Goal: Task Accomplishment & Management: Complete application form

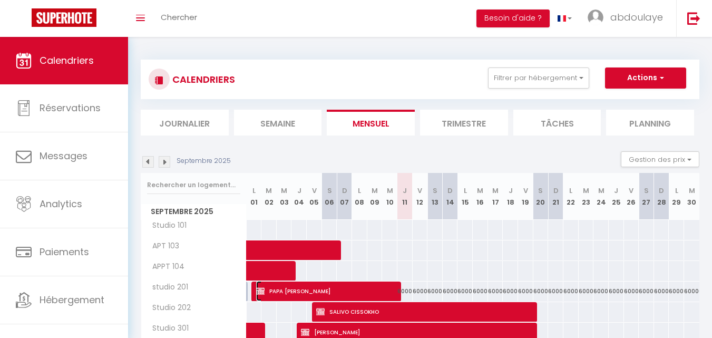
click at [282, 290] on span "PAPA [PERSON_NAME]" at bounding box center [327, 291] width 143 height 20
select select "OK"
select select "KO"
select select "0"
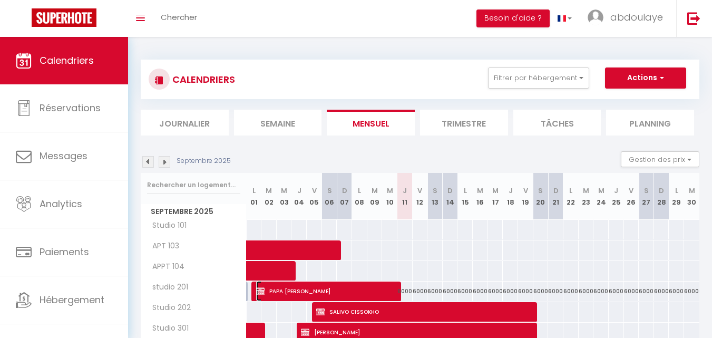
select select "1"
select select
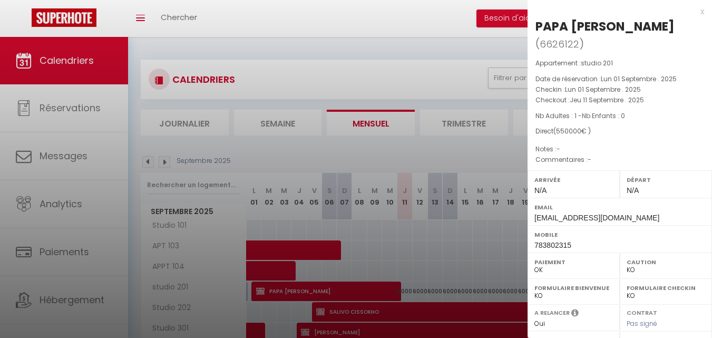
click at [447, 232] on div at bounding box center [356, 169] width 712 height 338
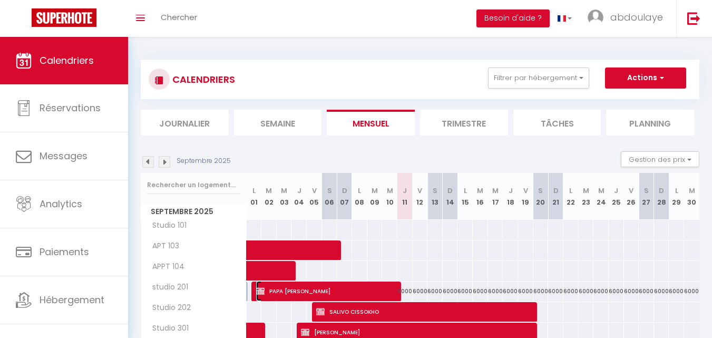
click at [263, 291] on img at bounding box center [260, 291] width 8 height 8
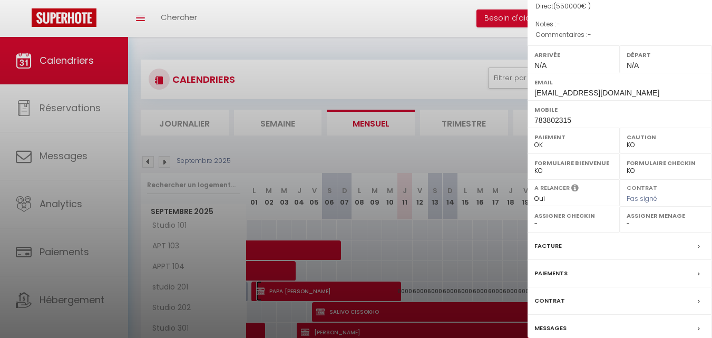
scroll to position [153, 0]
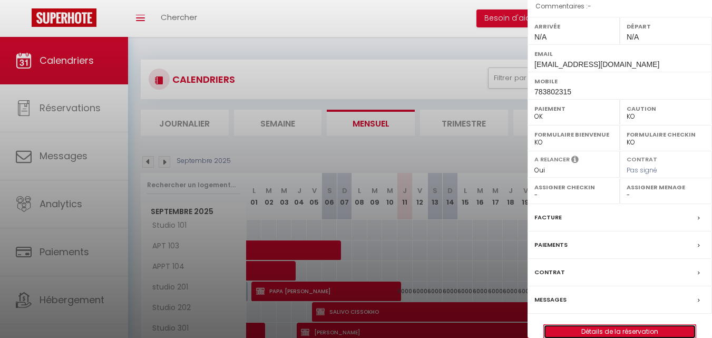
click at [639, 324] on link "Détails de la réservation" at bounding box center [620, 331] width 152 height 14
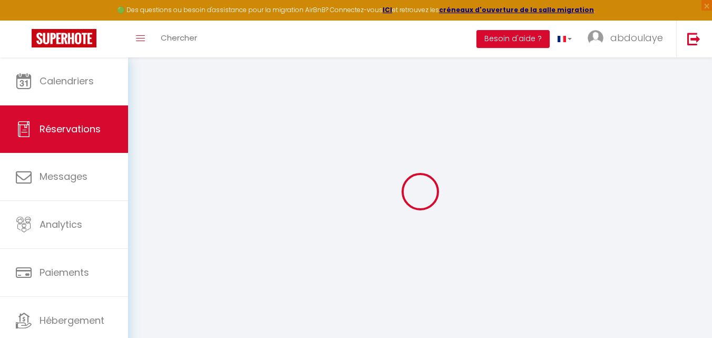
select select
checkbox input "false"
select select
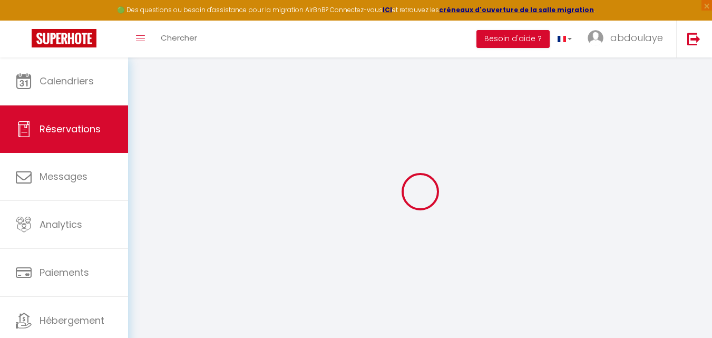
checkbox input "false"
select select
checkbox input "false"
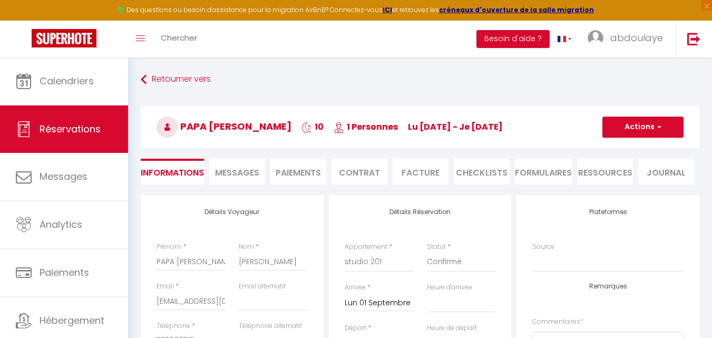
select select
checkbox input "false"
select select
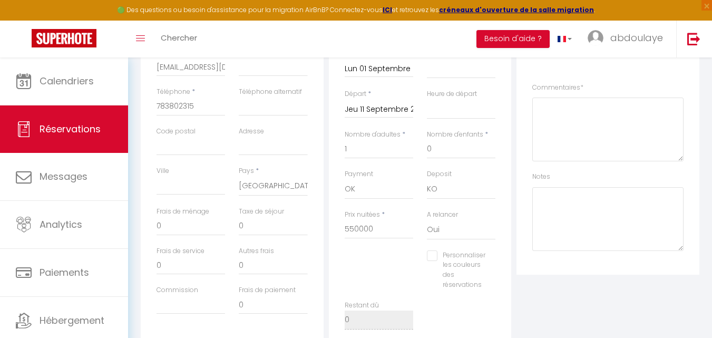
scroll to position [233, 0]
click at [365, 111] on input "Jeu 11 Septembre 2025" at bounding box center [379, 111] width 68 height 14
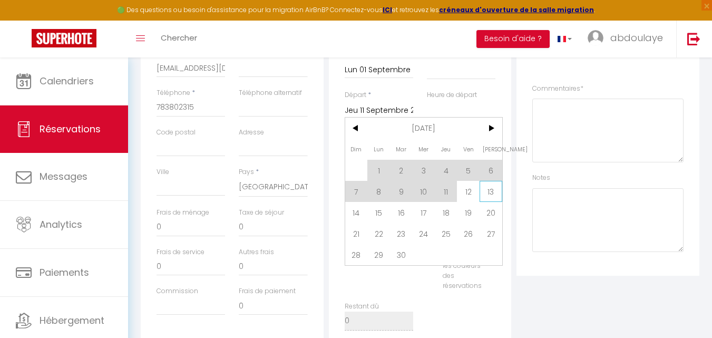
click at [494, 194] on span "13" at bounding box center [490, 191] width 23 height 21
select select
type input "[PERSON_NAME] 13 Septembre 2025"
select select
checkbox input "false"
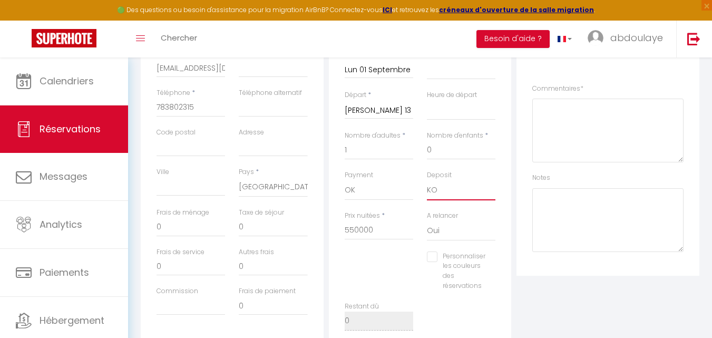
type input "10000"
select select
type input "720000"
checkbox input "false"
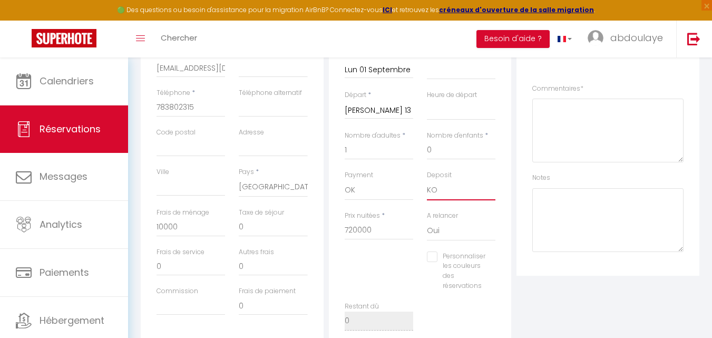
click at [489, 192] on select "OK KO" at bounding box center [461, 190] width 68 height 20
click at [487, 173] on div "Deposit OK KO" at bounding box center [461, 185] width 68 height 30
click at [474, 188] on select "OK KO" at bounding box center [461, 190] width 68 height 20
select select "15"
click at [427, 180] on select "OK KO" at bounding box center [461, 190] width 68 height 20
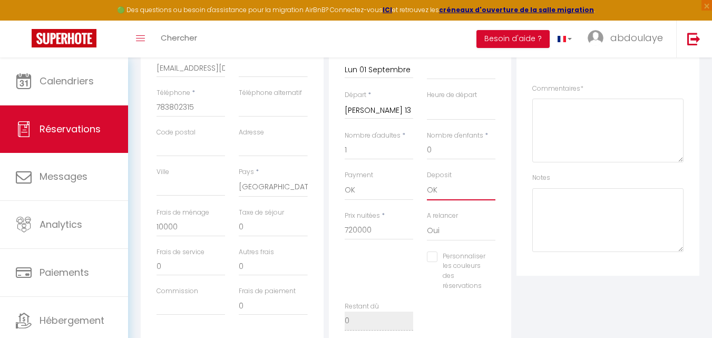
select select
checkbox input "false"
click at [376, 238] on input "720000" at bounding box center [379, 230] width 68 height 19
click at [375, 229] on input "720000" at bounding box center [379, 230] width 68 height 19
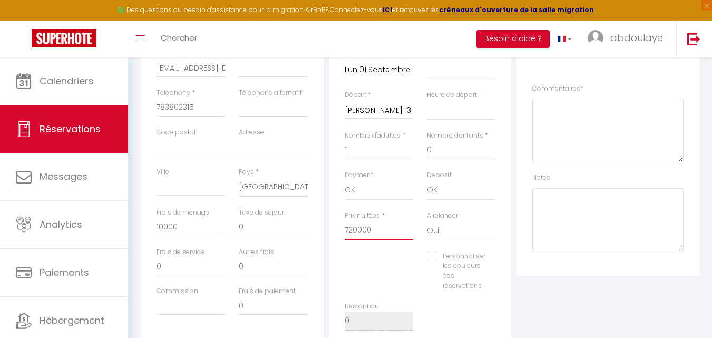
type input "72000"
select select
checkbox input "false"
type input "7200"
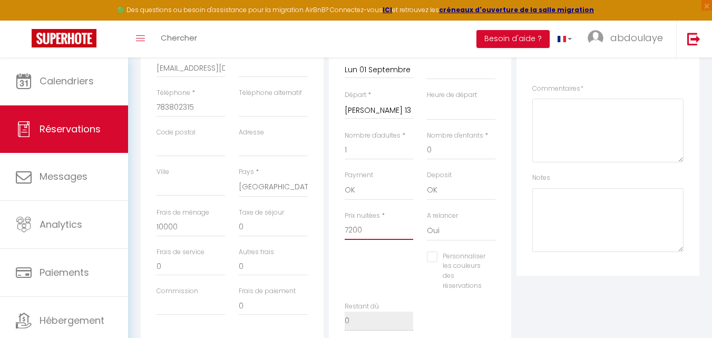
select select
checkbox input "false"
type input "720"
select select
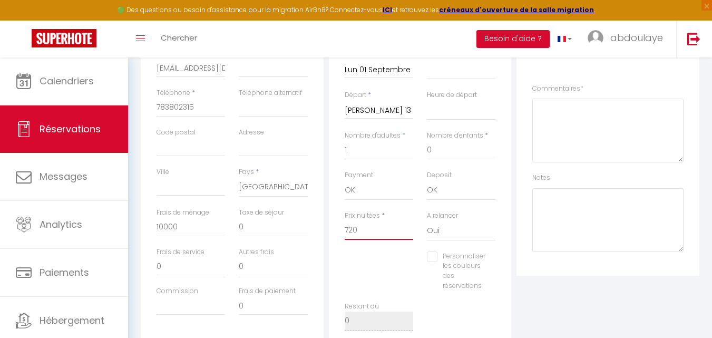
select select
checkbox input "false"
type input "72"
select select
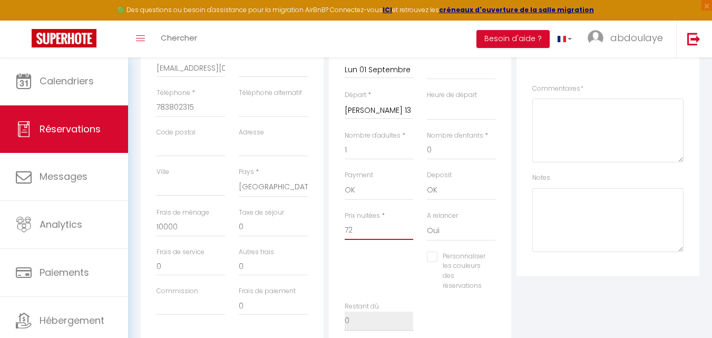
checkbox input "false"
type input "7"
select select
checkbox input "false"
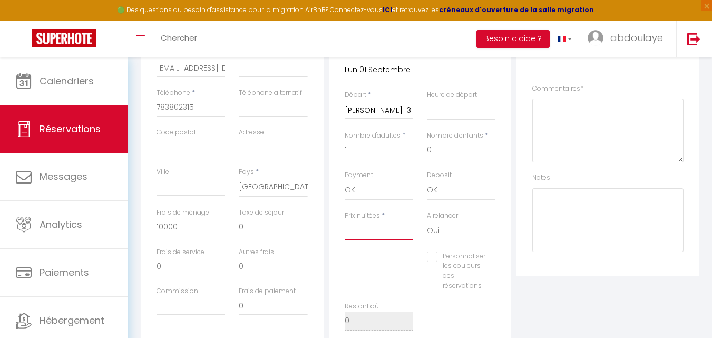
select select
checkbox input "false"
type input "8"
select select
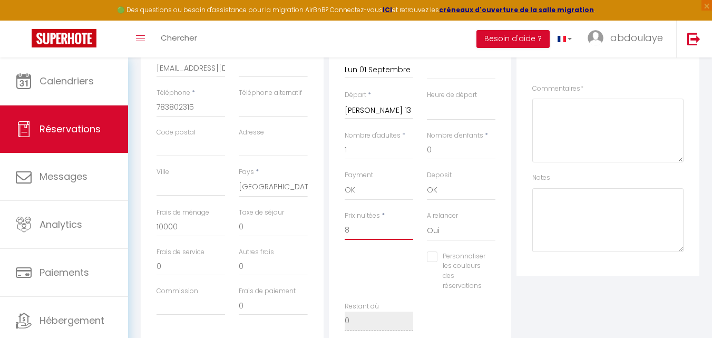
select select
checkbox input "false"
type input "84"
select select
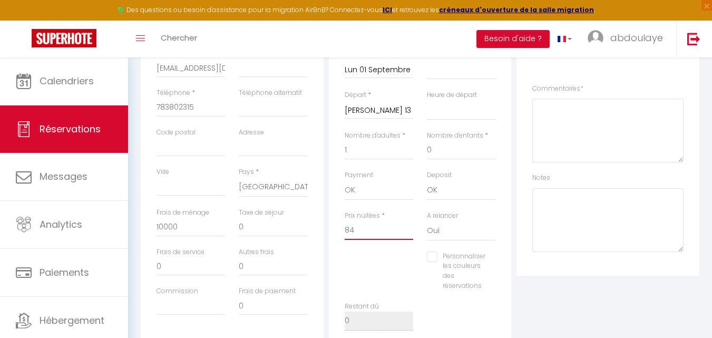
checkbox input "false"
type input "8"
select select
checkbox input "false"
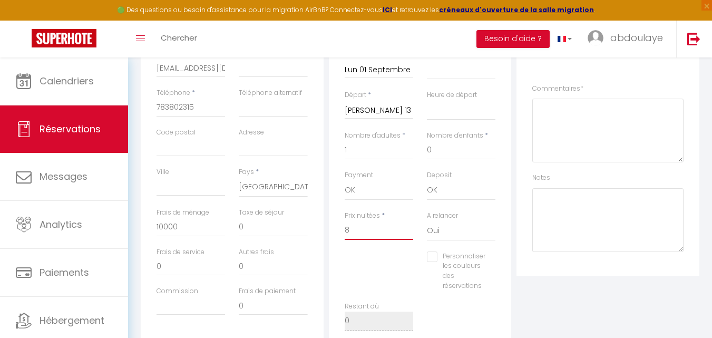
type input "83"
select select
checkbox input "false"
type input "830"
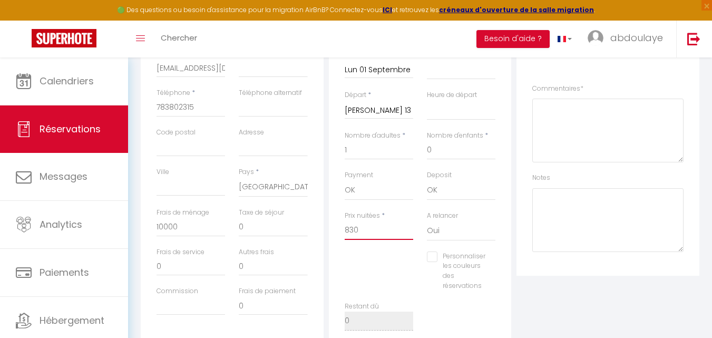
select select
checkbox input "false"
type input "8300"
select select
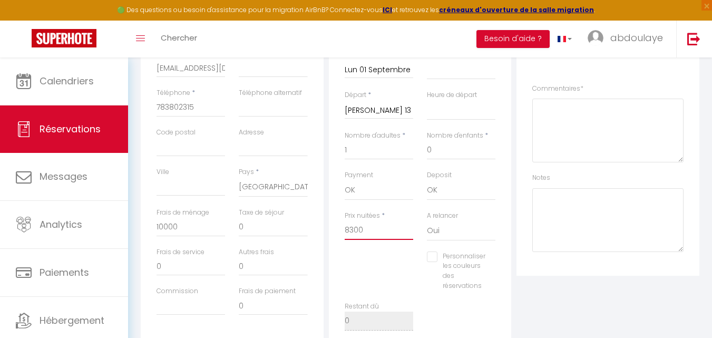
select select
checkbox input "false"
type input "83000"
select select
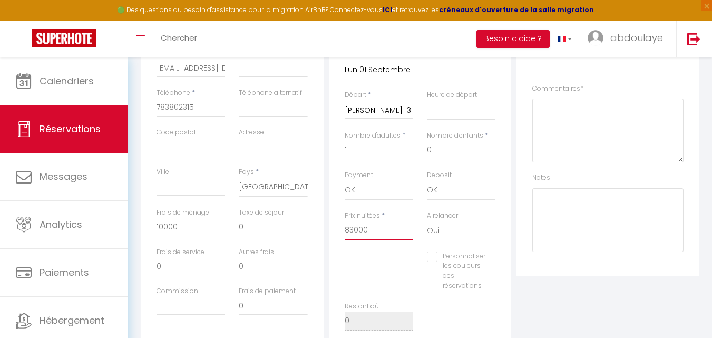
checkbox input "false"
type input "830000"
select select
checkbox input "false"
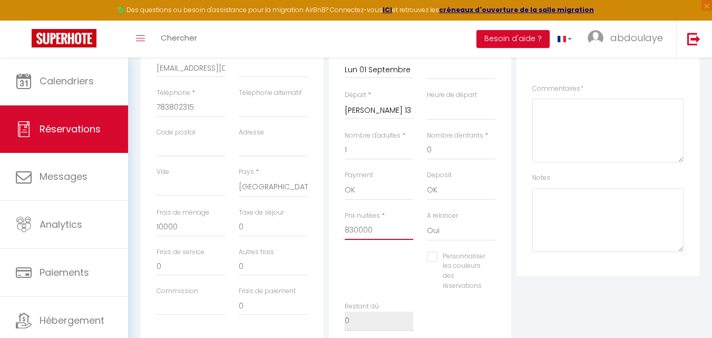
type input "830000"
type input "0"
select select
checkbox input "false"
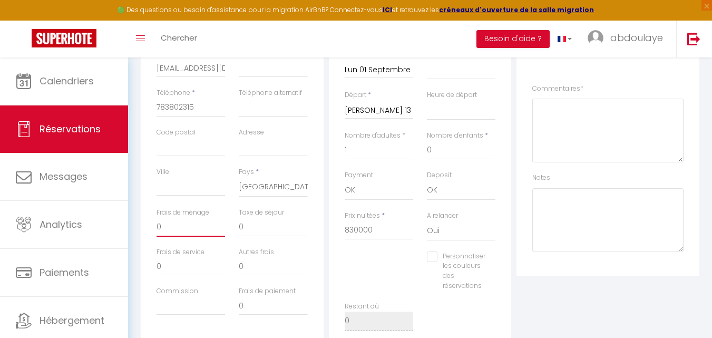
click at [190, 231] on input "0" at bounding box center [190, 227] width 68 height 19
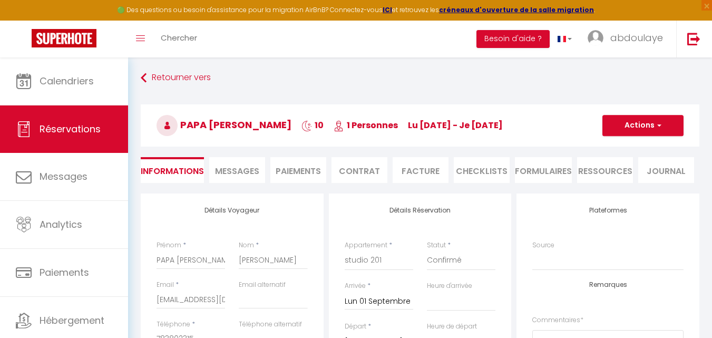
scroll to position [0, 0]
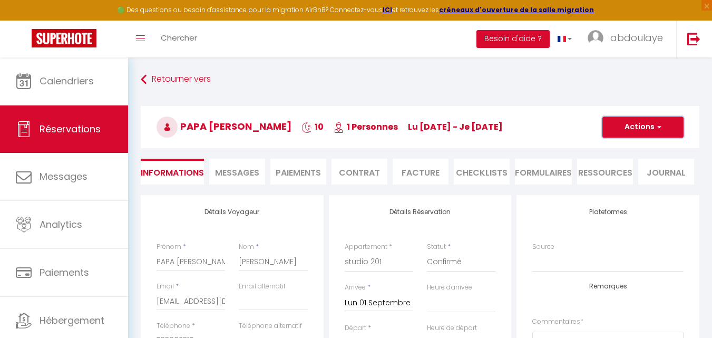
click at [655, 127] on span "button" at bounding box center [657, 126] width 6 height 9
click at [636, 153] on link "Enregistrer" at bounding box center [632, 150] width 83 height 14
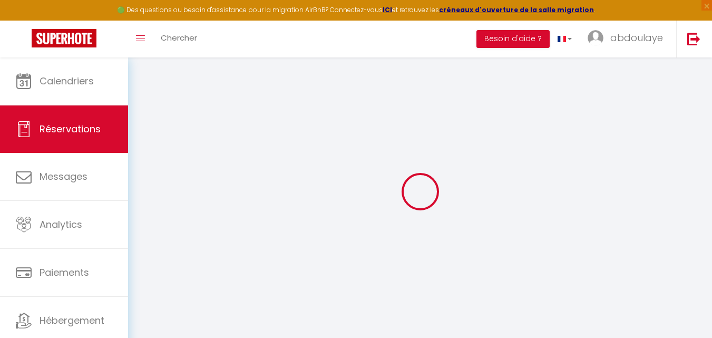
select select "not_cancelled"
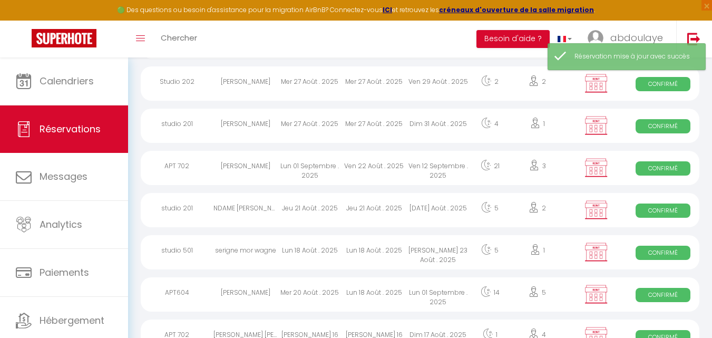
scroll to position [632, 0]
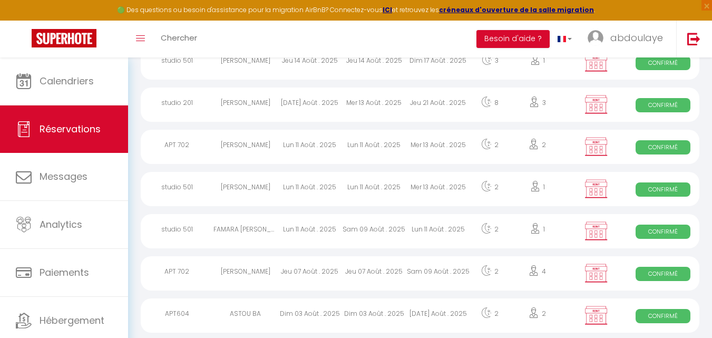
click at [332, 278] on div "Jeu 07 Août . 2025" at bounding box center [310, 273] width 64 height 34
select select "OK"
select select "KO"
select select "0"
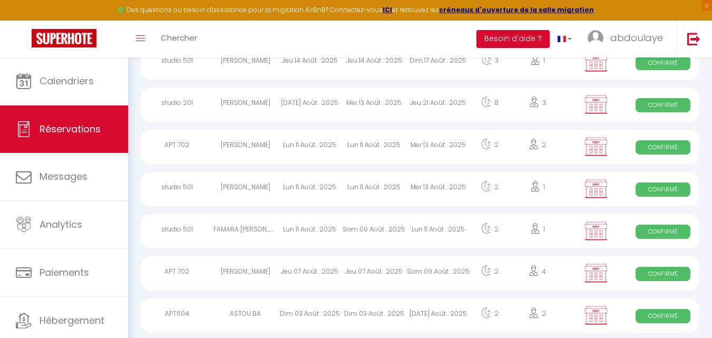
select select "1"
select select
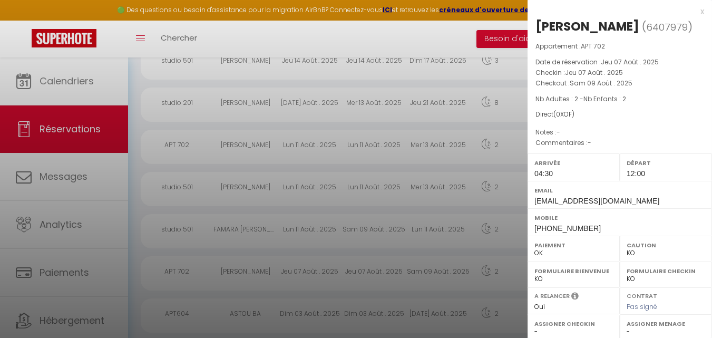
click at [611, 88] on p "Checkout : [PERSON_NAME] 09 Août . 2025" at bounding box center [619, 83] width 169 height 11
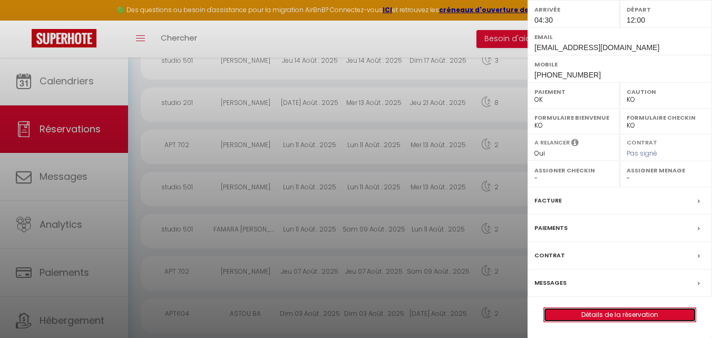
click at [640, 313] on link "Détails de la réservation" at bounding box center [620, 315] width 152 height 14
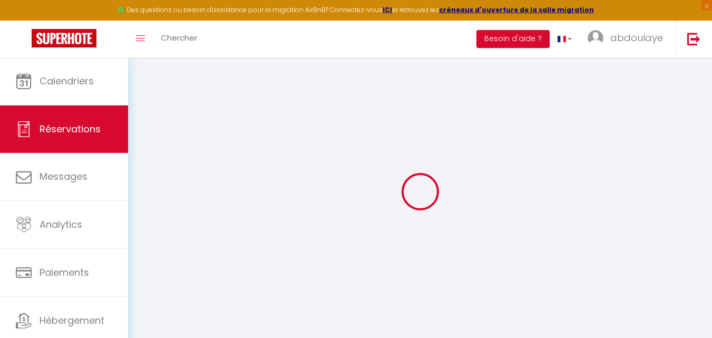
type input "AHMEDOU"
type input "BOUVECHA"
type input "[EMAIL_ADDRESS][DOMAIN_NAME]"
type input "[PHONE_NUMBER]"
select select "AO"
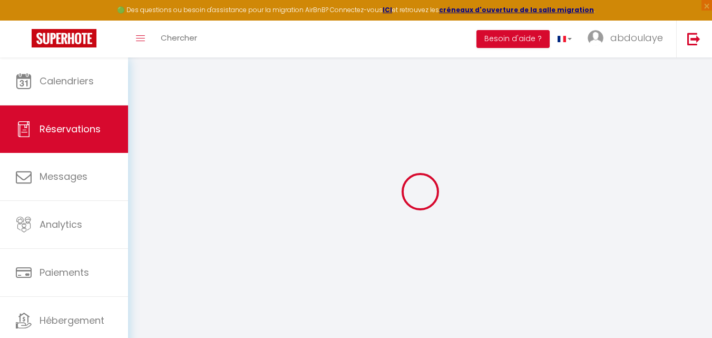
select select "45663"
select select "1"
type input "Jeu 07 Août 2025"
select select
type input "[PERSON_NAME] 09 Août 2025"
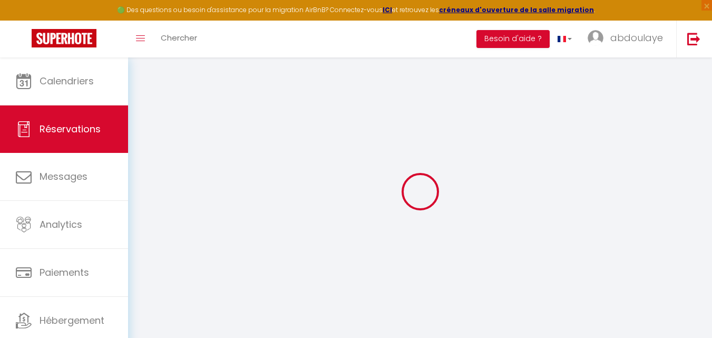
select select
type input "2"
select select "12"
select select
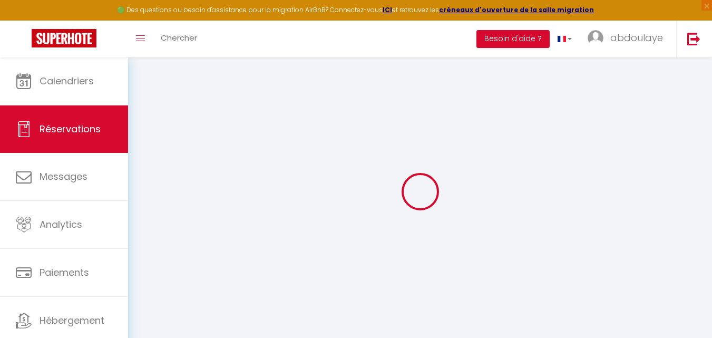
checkbox input "false"
type input "0"
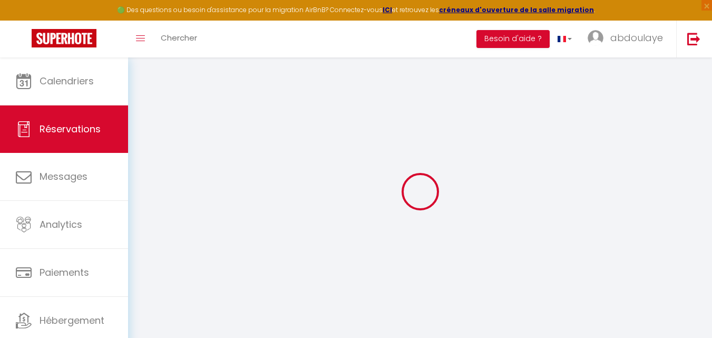
select select
select select "14"
checkbox input "false"
select select
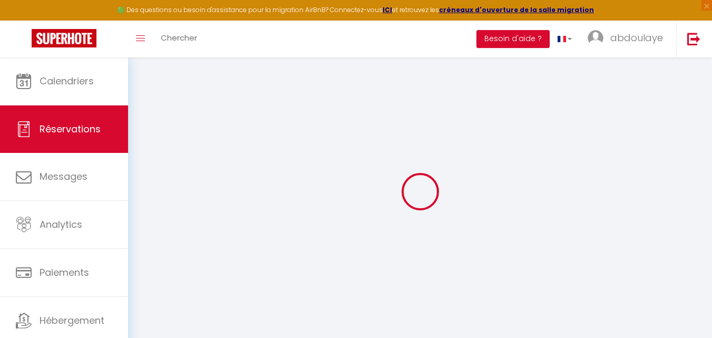
select select
checkbox input "false"
select select
checkbox input "false"
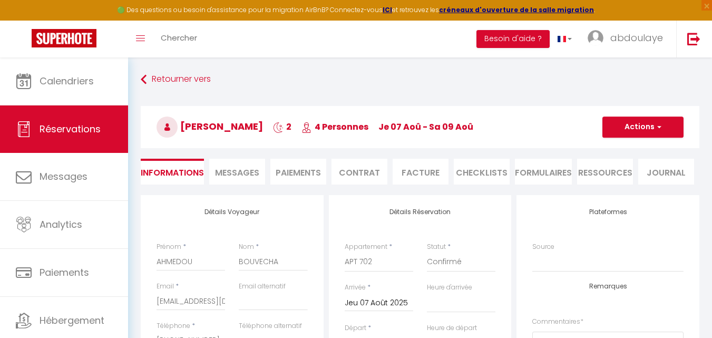
select select
checkbox input "false"
select select
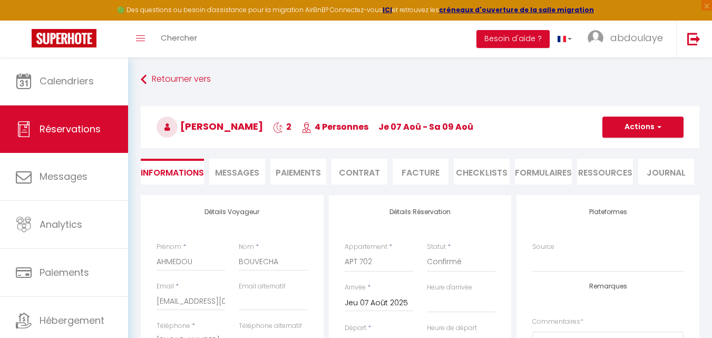
checkbox input "false"
select select "04:30"
select select "12:00"
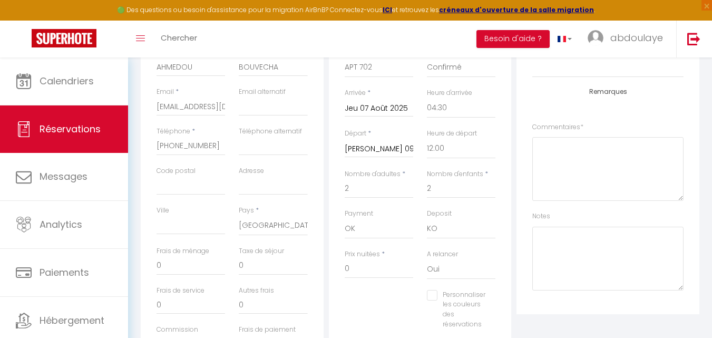
scroll to position [205, 0]
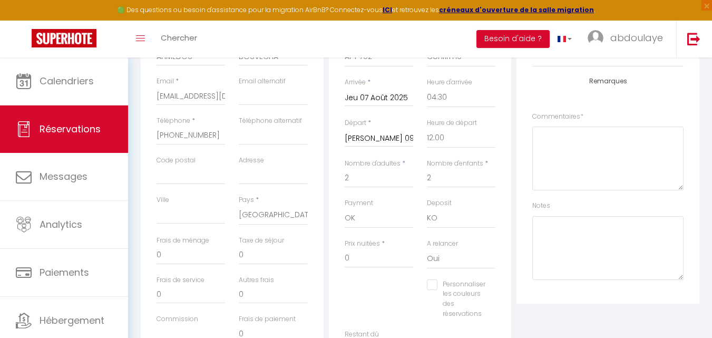
click at [371, 141] on input "[PERSON_NAME] 09 Août 2025" at bounding box center [379, 139] width 68 height 14
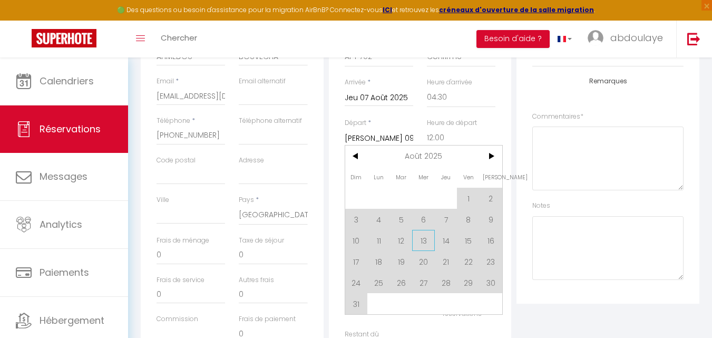
click at [417, 242] on span "13" at bounding box center [423, 240] width 23 height 21
type input "Mer 13 Août 2025"
checkbox input "false"
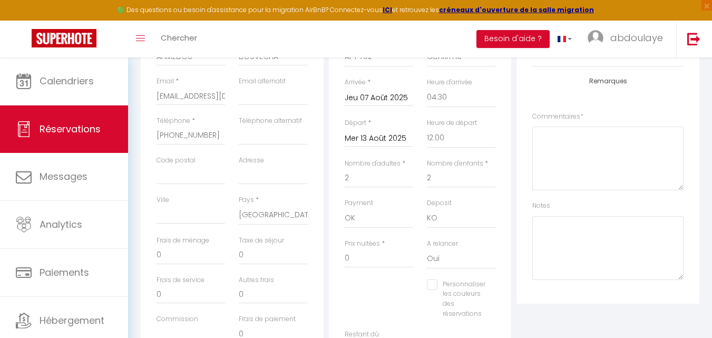
type input "10000"
type input "200000"
click at [420, 242] on div "A relancer Oui Non" at bounding box center [461, 259] width 82 height 41
click at [377, 263] on input "200000" at bounding box center [379, 258] width 68 height 19
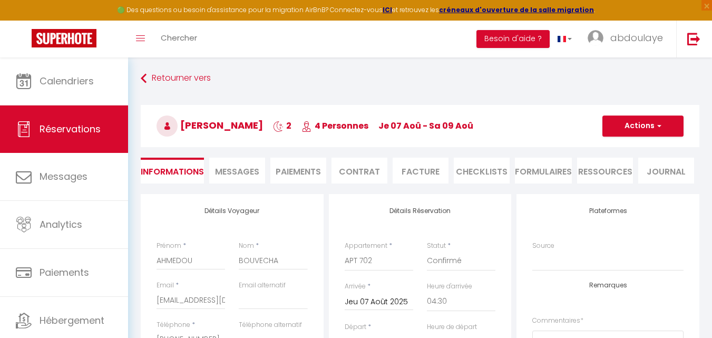
scroll to position [0, 0]
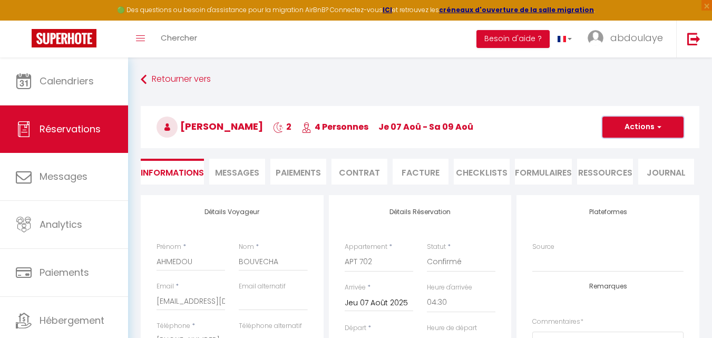
click at [624, 129] on button "Actions" at bounding box center [642, 126] width 81 height 21
click at [609, 151] on link "Enregistrer" at bounding box center [632, 150] width 83 height 14
checkbox input "false"
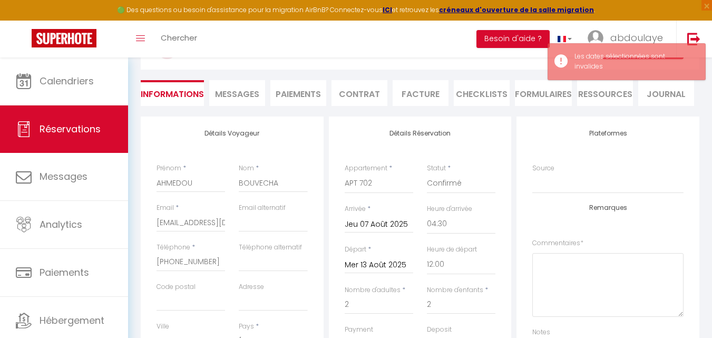
scroll to position [295, 0]
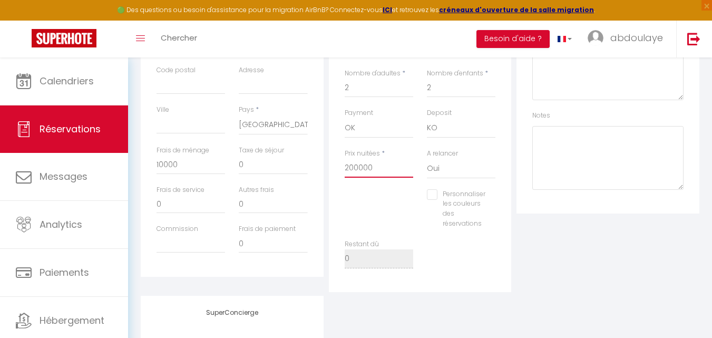
click at [375, 173] on input "200000" at bounding box center [379, 168] width 68 height 19
click at [370, 169] on input "200000" at bounding box center [379, 168] width 68 height 19
click at [186, 162] on input "10000" at bounding box center [190, 164] width 68 height 19
type input "1000"
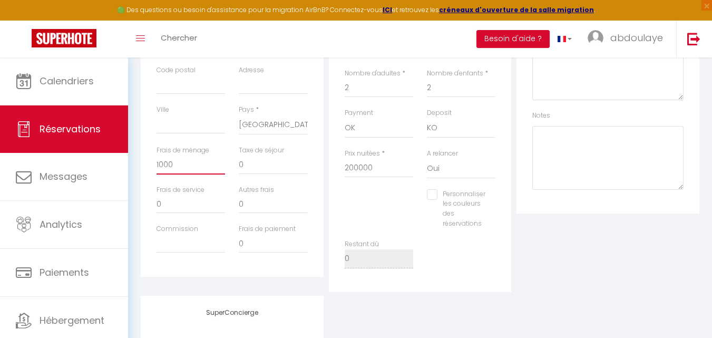
checkbox input "false"
type input "100"
checkbox input "false"
type input "10"
checkbox input "false"
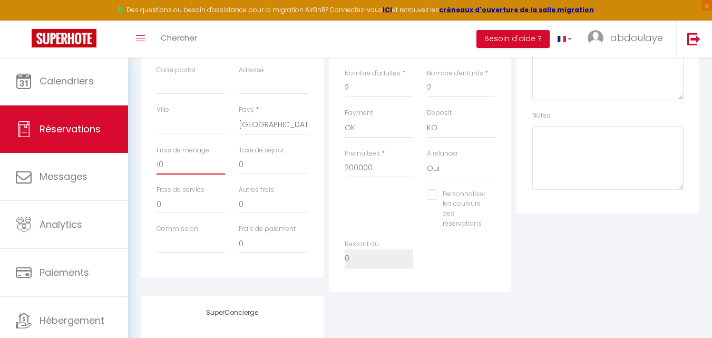
type input "1"
checkbox input "false"
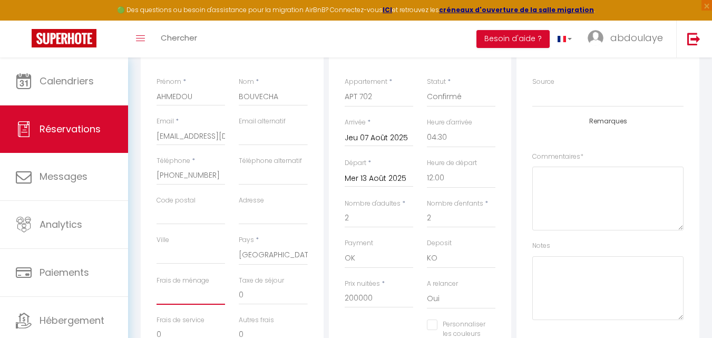
scroll to position [160, 0]
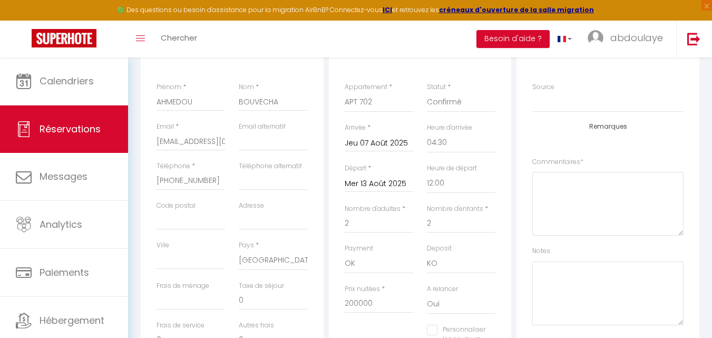
click at [384, 181] on input "Mer 13 Août 2025" at bounding box center [379, 184] width 68 height 14
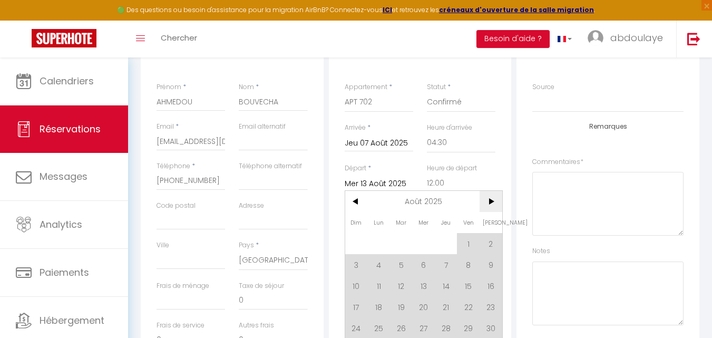
click at [492, 201] on span ">" at bounding box center [490, 201] width 23 height 21
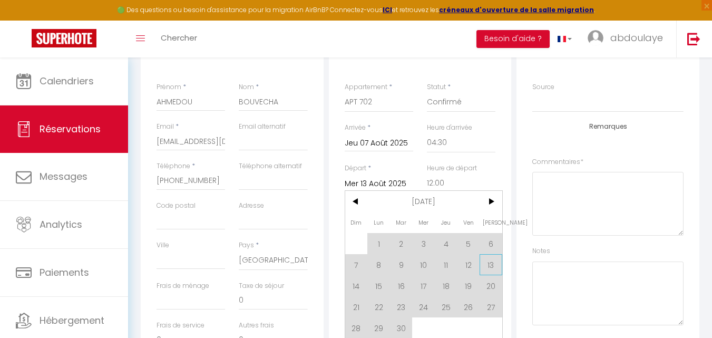
click at [491, 265] on span "13" at bounding box center [490, 264] width 23 height 21
type input "[PERSON_NAME] 13 Septembre 2025"
checkbox input "false"
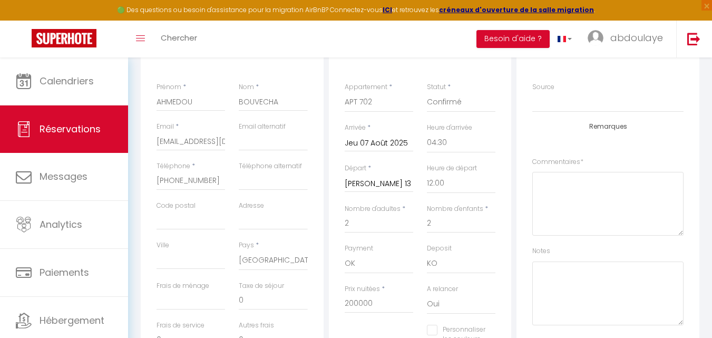
type input "10000"
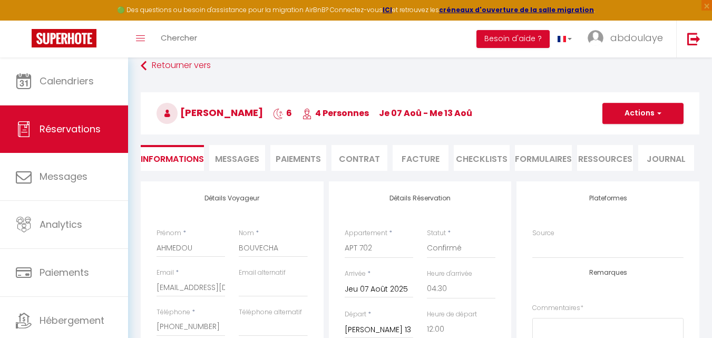
scroll to position [0, 0]
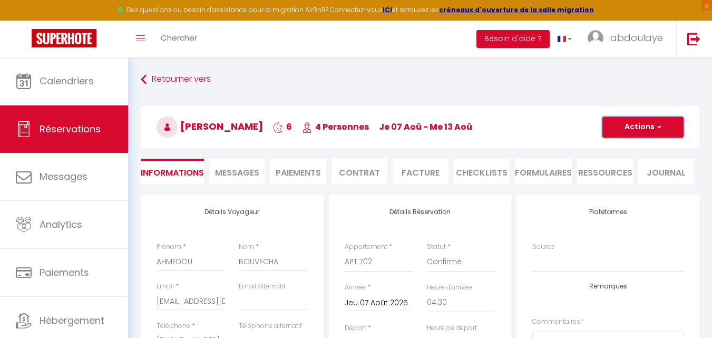
click at [636, 126] on button "Actions" at bounding box center [642, 126] width 81 height 21
click at [633, 151] on link "Enregistrer" at bounding box center [632, 150] width 83 height 14
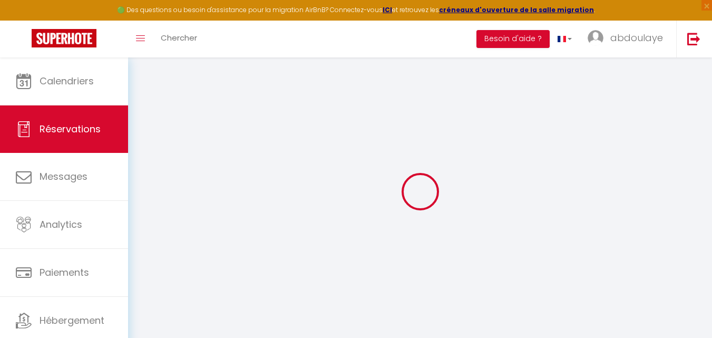
checkbox input "false"
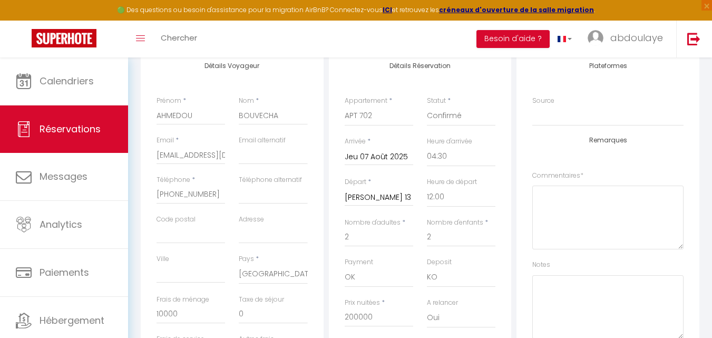
scroll to position [147, 0]
click at [383, 200] on input "[PERSON_NAME] 13 Septembre 2025" at bounding box center [379, 197] width 68 height 14
click at [387, 155] on input "Jeu 07 Août 2025" at bounding box center [379, 156] width 68 height 14
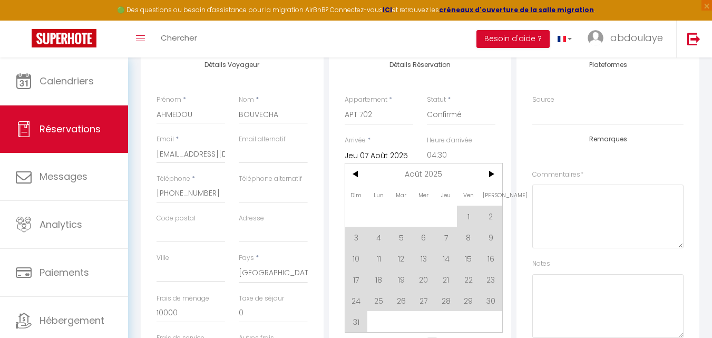
click at [397, 140] on div "Arrivée * Jeu 07 Août 2025 < Août 2025 > Dim Lun Mar Mer Jeu Ven Sam 1 2 3 4 5 …" at bounding box center [379, 149] width 68 height 29
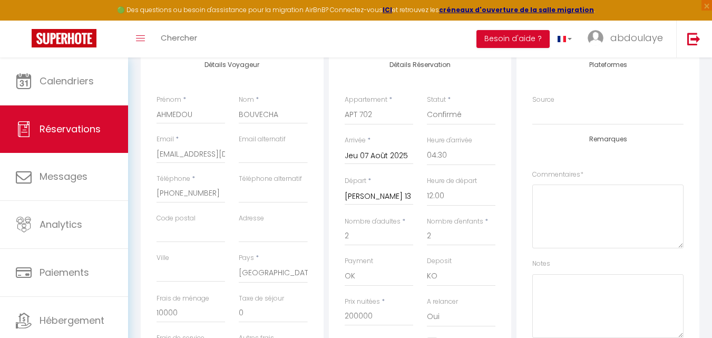
click at [382, 156] on input "Jeu 07 Août 2025" at bounding box center [379, 156] width 68 height 14
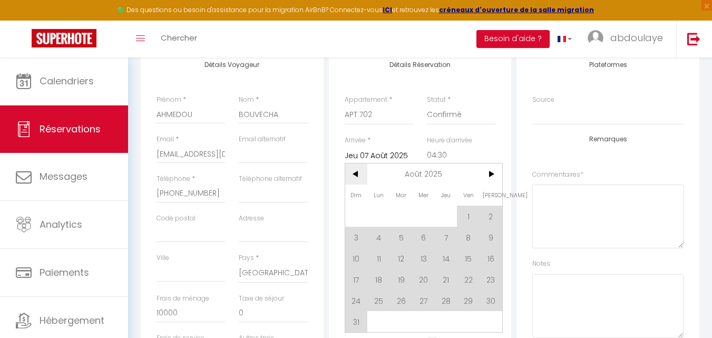
click at [352, 176] on span "<" at bounding box center [356, 173] width 23 height 21
click at [355, 172] on span "<" at bounding box center [356, 173] width 23 height 21
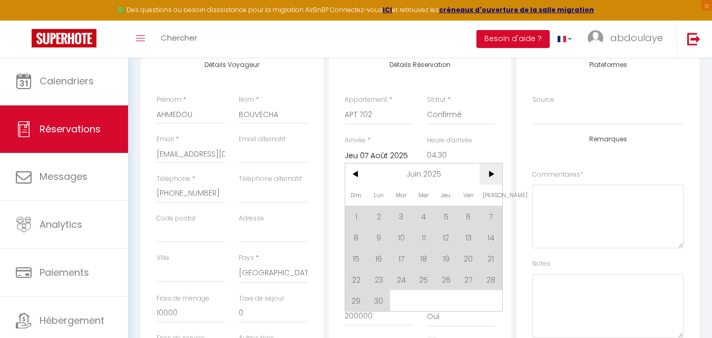
click at [494, 176] on span ">" at bounding box center [490, 173] width 23 height 21
click at [489, 174] on span ">" at bounding box center [490, 173] width 23 height 21
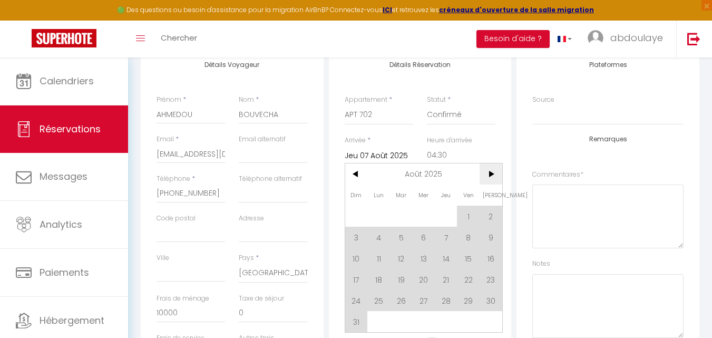
click at [489, 174] on span ">" at bounding box center [490, 173] width 23 height 21
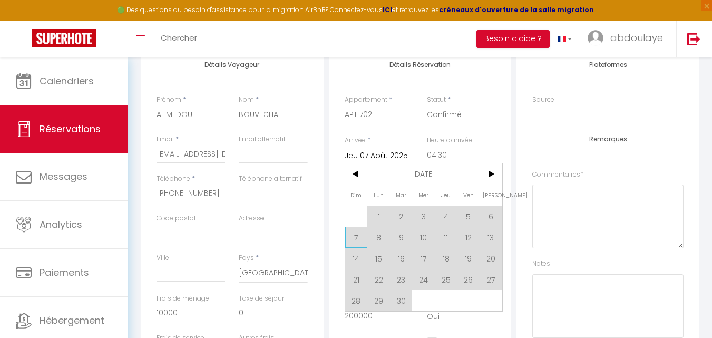
click at [359, 238] on span "7" at bounding box center [356, 237] width 23 height 21
type input "Dim 07 Septembre 2025"
checkbox input "false"
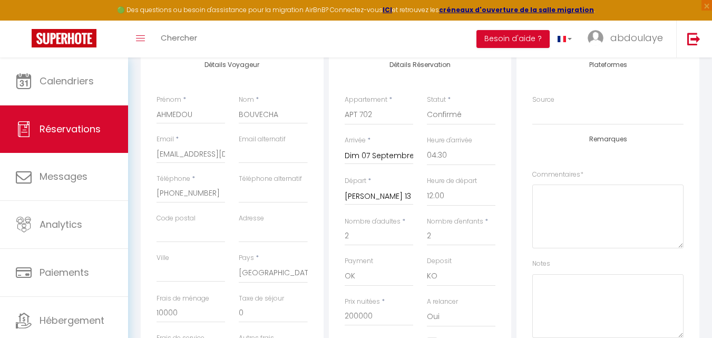
type input "0"
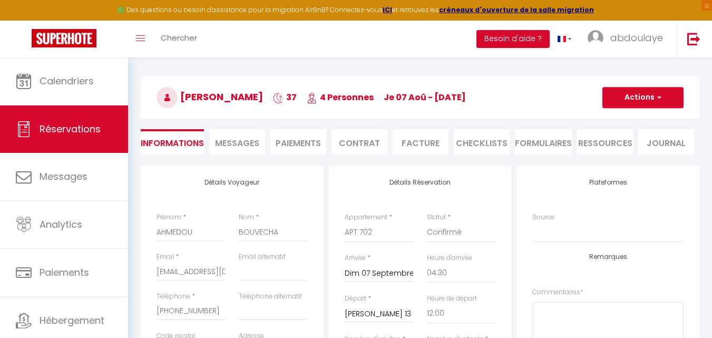
scroll to position [0, 0]
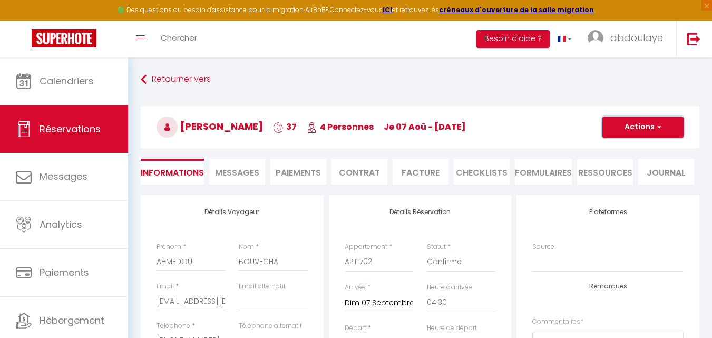
click at [654, 129] on span "button" at bounding box center [657, 126] width 6 height 9
click at [638, 149] on link "Enregistrer" at bounding box center [632, 150] width 83 height 14
checkbox input "false"
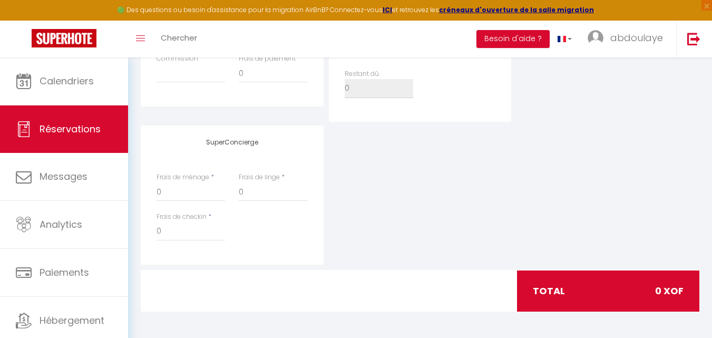
scroll to position [149, 0]
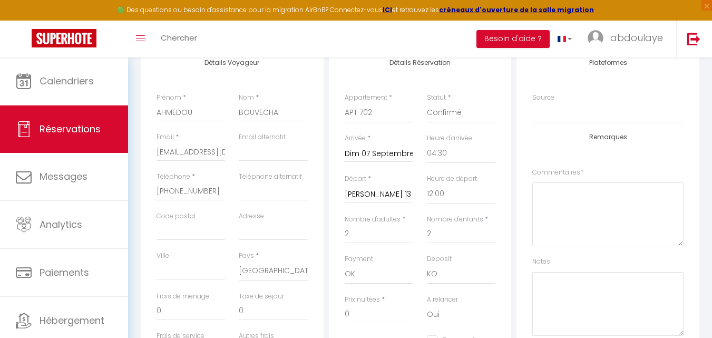
click at [369, 193] on input "[PERSON_NAME] 13 Septembre 2025" at bounding box center [379, 195] width 68 height 14
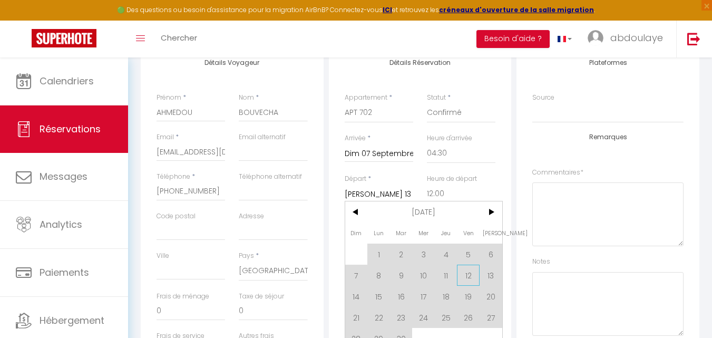
click at [474, 279] on span "12" at bounding box center [468, 274] width 23 height 21
type input "Ven 12 Septembre 2025"
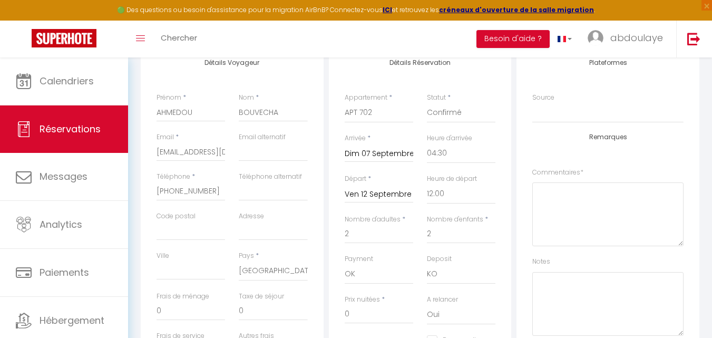
checkbox input "false"
click at [354, 275] on select "OK KO" at bounding box center [379, 274] width 68 height 20
click at [444, 321] on select "Oui Non" at bounding box center [461, 314] width 68 height 20
click at [368, 310] on input "0" at bounding box center [379, 313] width 68 height 19
click at [372, 325] on div "Prix nuitées * 0" at bounding box center [379, 314] width 82 height 41
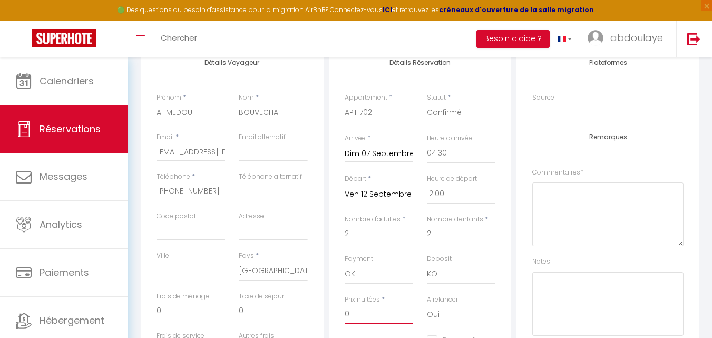
click at [374, 318] on input "0" at bounding box center [379, 313] width 68 height 19
type input "03"
checkbox input "false"
type input "035"
checkbox input "false"
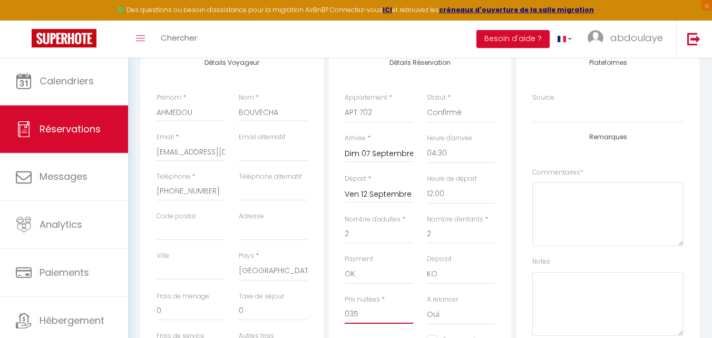
type input "03"
checkbox input "false"
type input "0"
checkbox input "false"
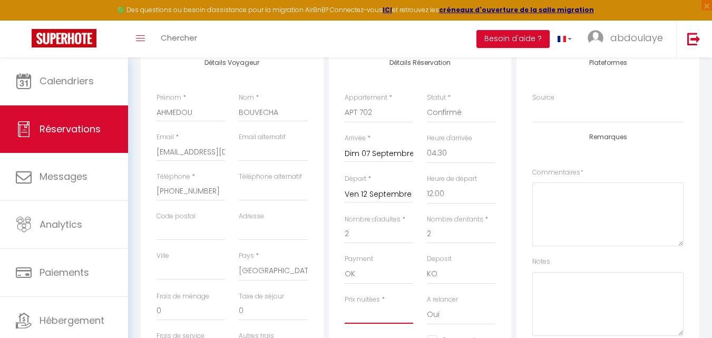
type input "3"
checkbox input "false"
type input "35"
checkbox input "false"
type input "350"
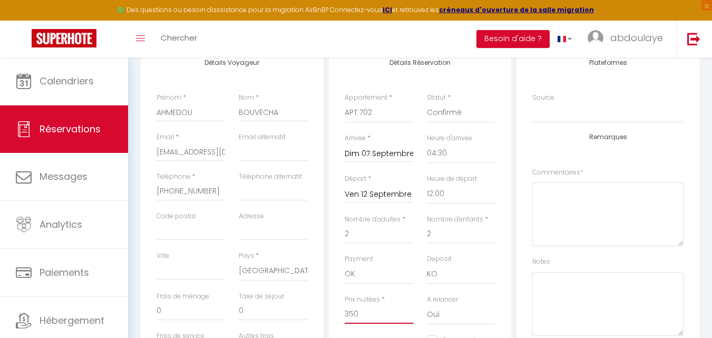
checkbox input "false"
type input "3500"
checkbox input "false"
type input "35000"
checkbox input "false"
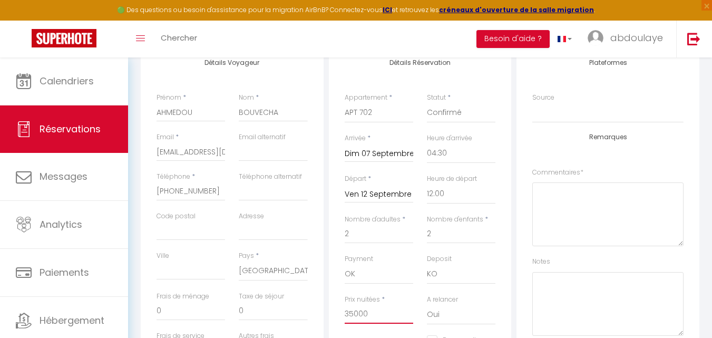
type input "350000"
checkbox input "false"
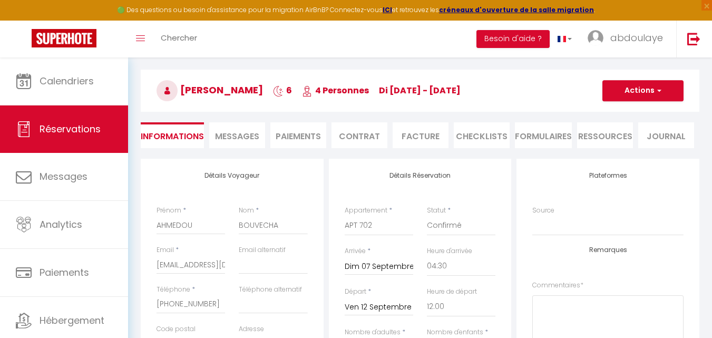
scroll to position [0, 0]
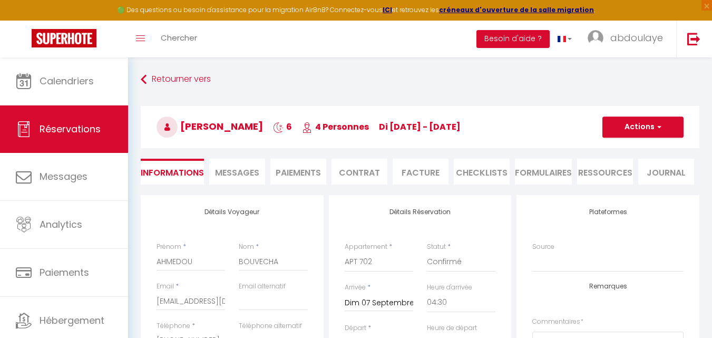
type input "350000"
click at [647, 127] on button "Actions" at bounding box center [642, 126] width 81 height 21
click at [643, 149] on link "Enregistrer" at bounding box center [632, 150] width 83 height 14
click at [422, 212] on h4 "Détails Réservation" at bounding box center [420, 211] width 151 height 7
click at [424, 211] on h4 "Détails Réservation" at bounding box center [420, 211] width 151 height 7
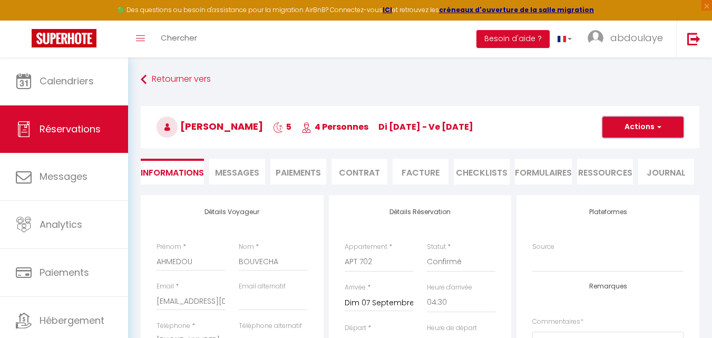
click at [660, 130] on span "button" at bounding box center [657, 126] width 6 height 9
click at [634, 154] on link "Enregistrer" at bounding box center [632, 150] width 83 height 14
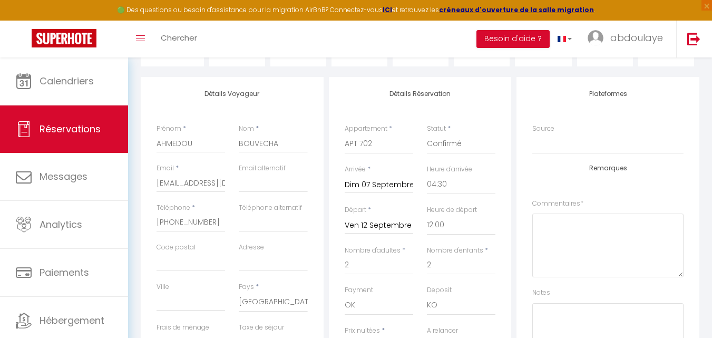
scroll to position [130, 0]
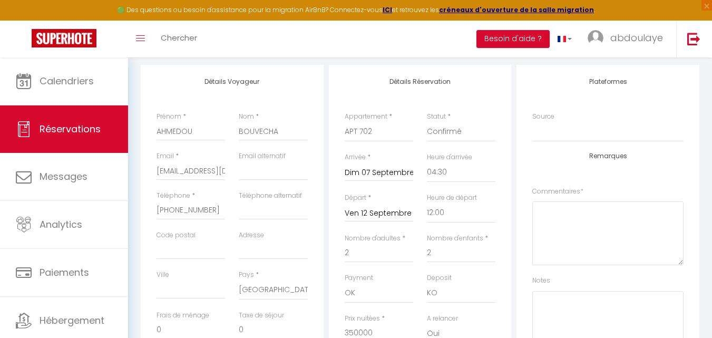
click at [409, 168] on input "Dim 07 Septembre 2025" at bounding box center [379, 173] width 68 height 14
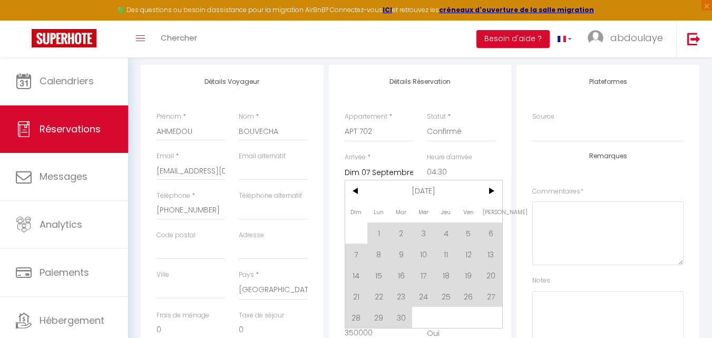
click at [412, 147] on div "Appartement * Studio 101 APT 103 APPT 104 studio [GEOGRAPHIC_DATA] 401 Studio 4…" at bounding box center [379, 132] width 82 height 41
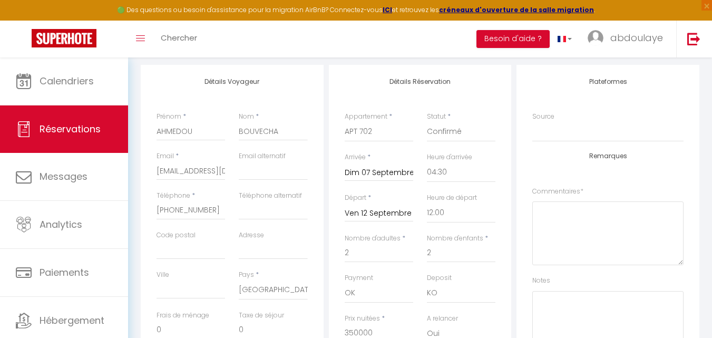
click at [399, 214] on input "Ven 12 Septembre 2025" at bounding box center [379, 213] width 68 height 14
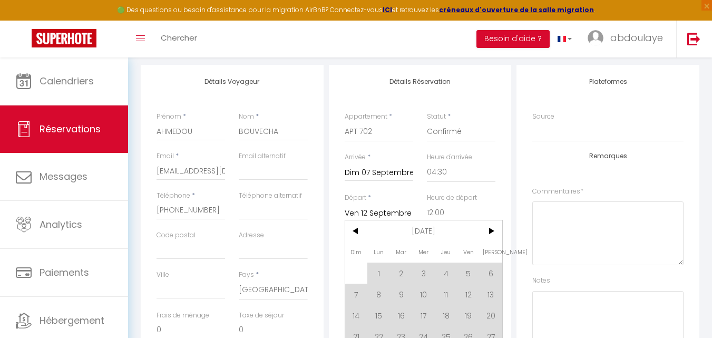
click at [399, 214] on input "Ven 12 Septembre 2025" at bounding box center [379, 213] width 68 height 14
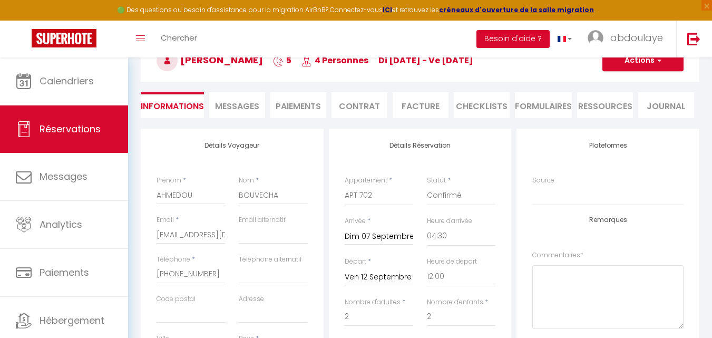
scroll to position [62, 0]
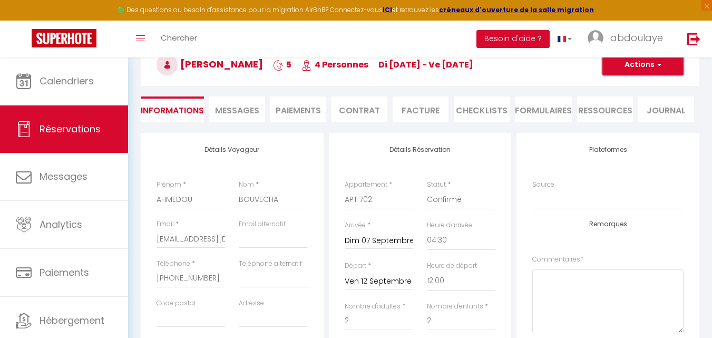
click at [635, 68] on button "Actions" at bounding box center [642, 64] width 81 height 21
click at [625, 89] on link "Enregistrer" at bounding box center [632, 88] width 83 height 14
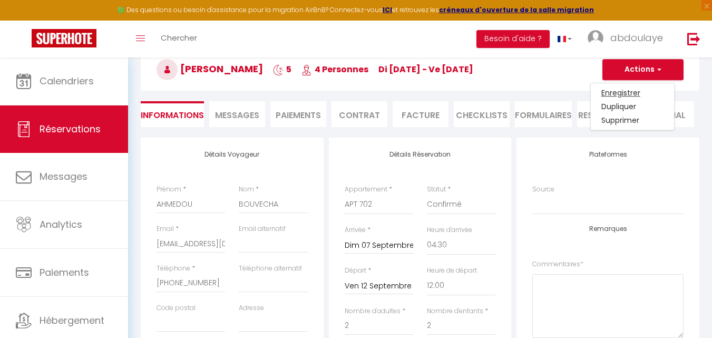
checkbox input "false"
